Goal: Navigation & Orientation: Find specific page/section

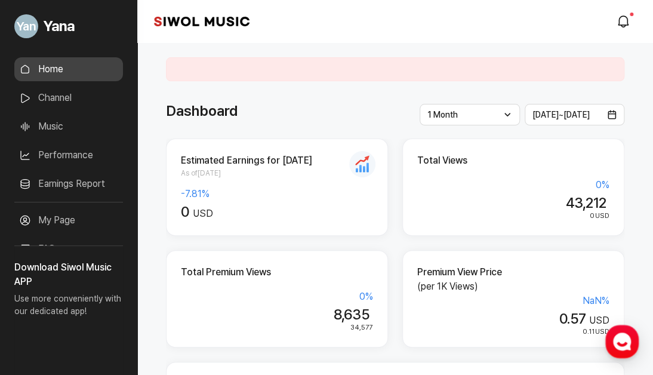
click at [75, 96] on link "Channel" at bounding box center [68, 98] width 109 height 24
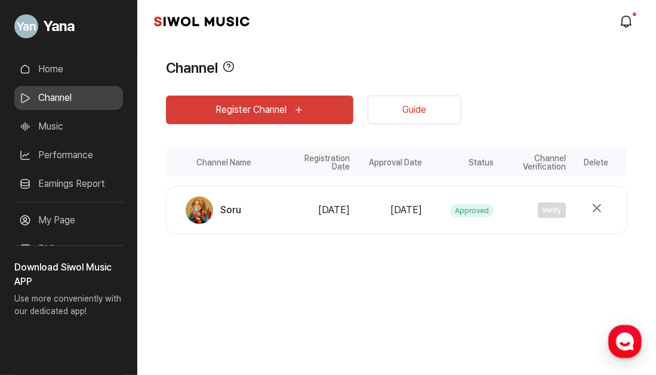
click at [75, 128] on link "Music" at bounding box center [68, 127] width 109 height 24
click at [73, 151] on link "Performance" at bounding box center [68, 155] width 109 height 24
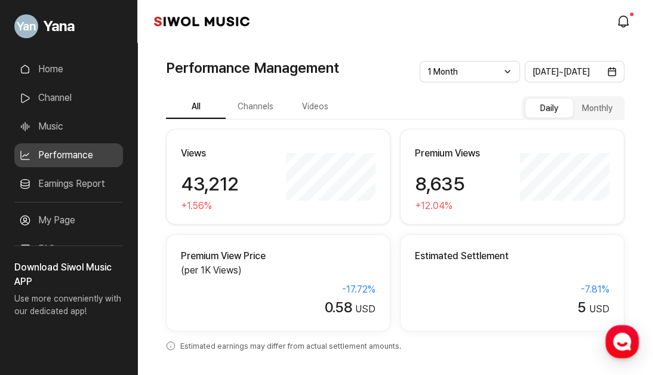
click at [306, 112] on button "Videos" at bounding box center [315, 107] width 60 height 23
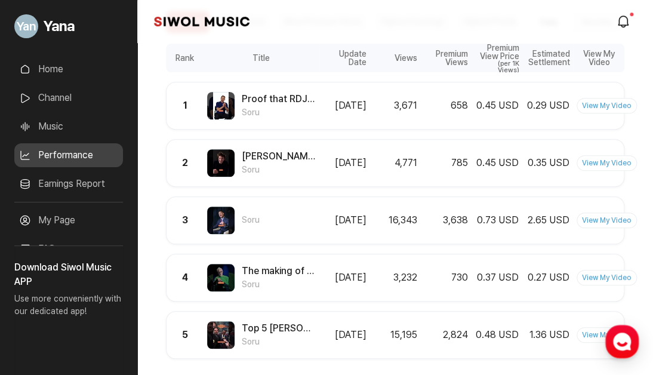
scroll to position [240, 0]
